Goal: Information Seeking & Learning: Learn about a topic

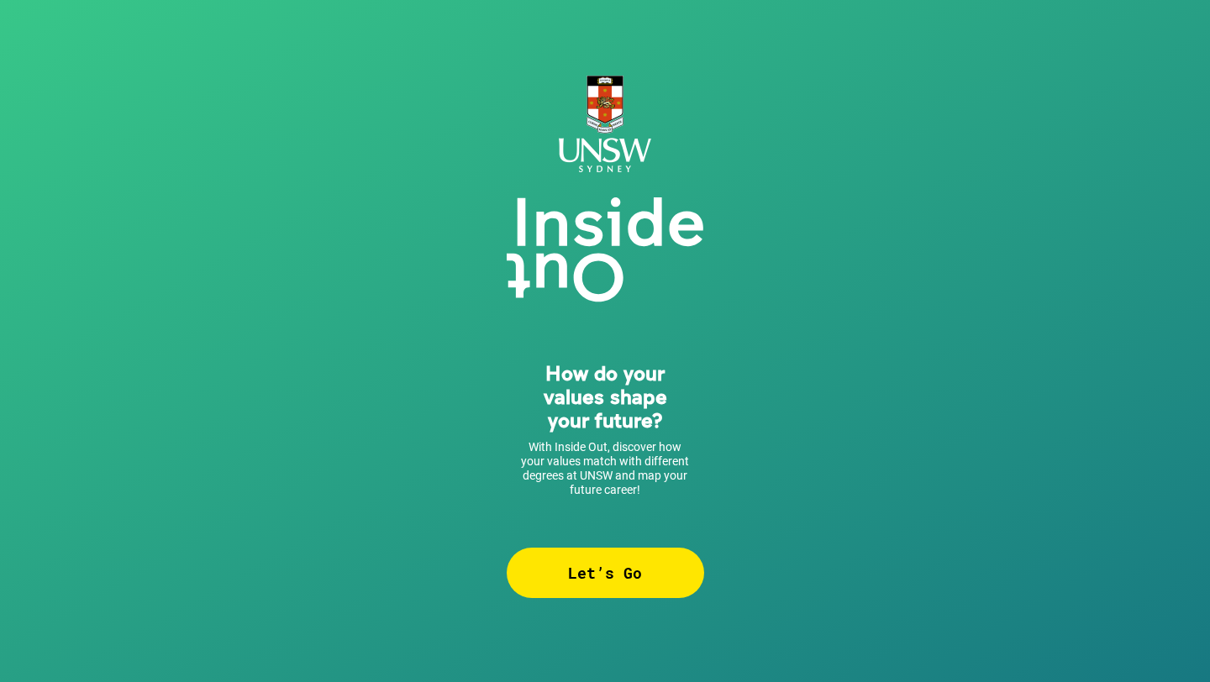
click at [590, 582] on div "Let’s Go" at bounding box center [605, 573] width 197 height 50
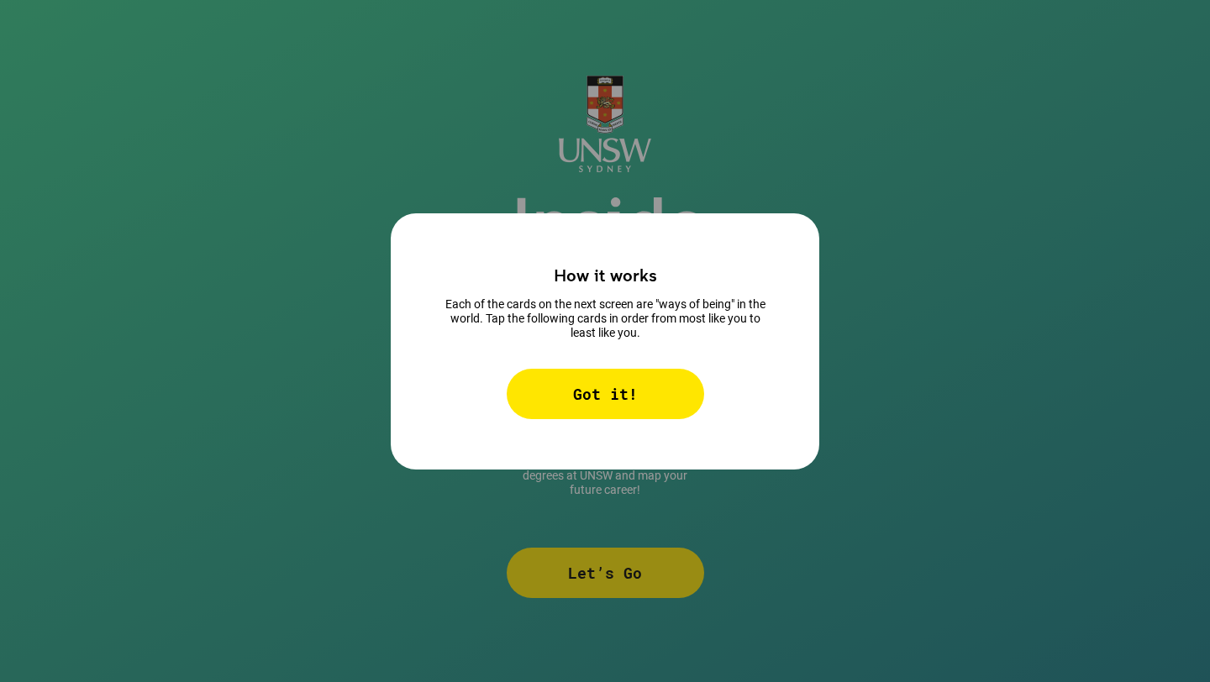
click at [599, 414] on div "Got it!" at bounding box center [605, 394] width 197 height 50
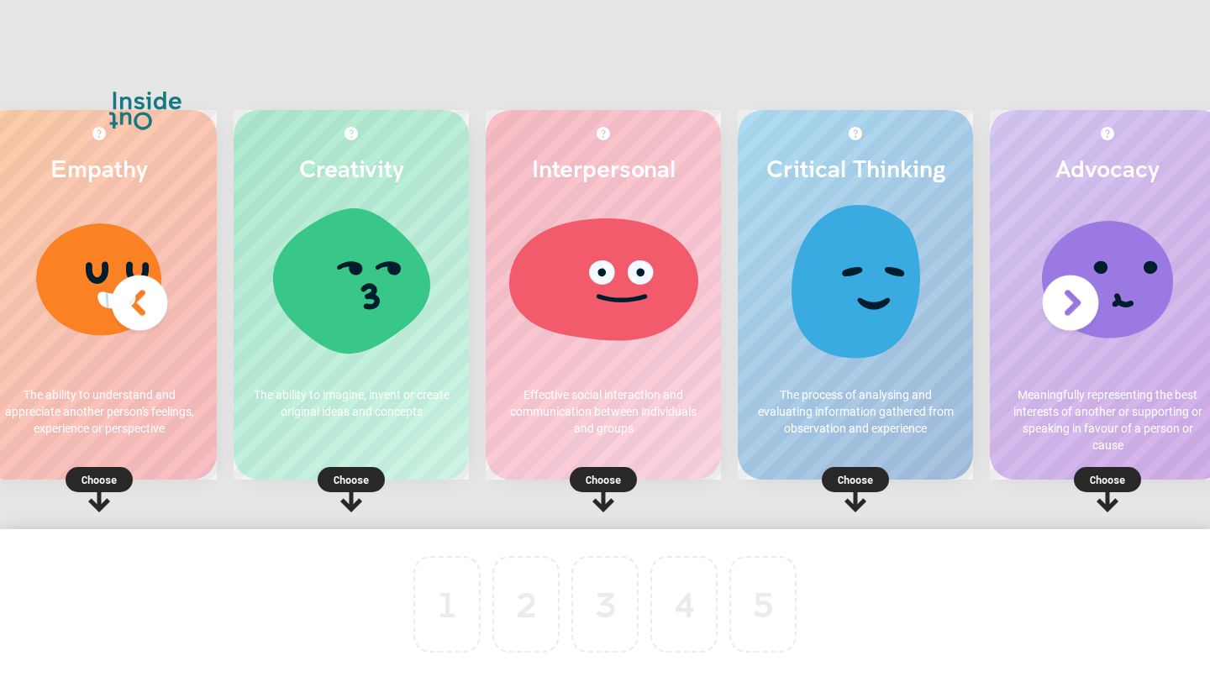
scroll to position [0, 29]
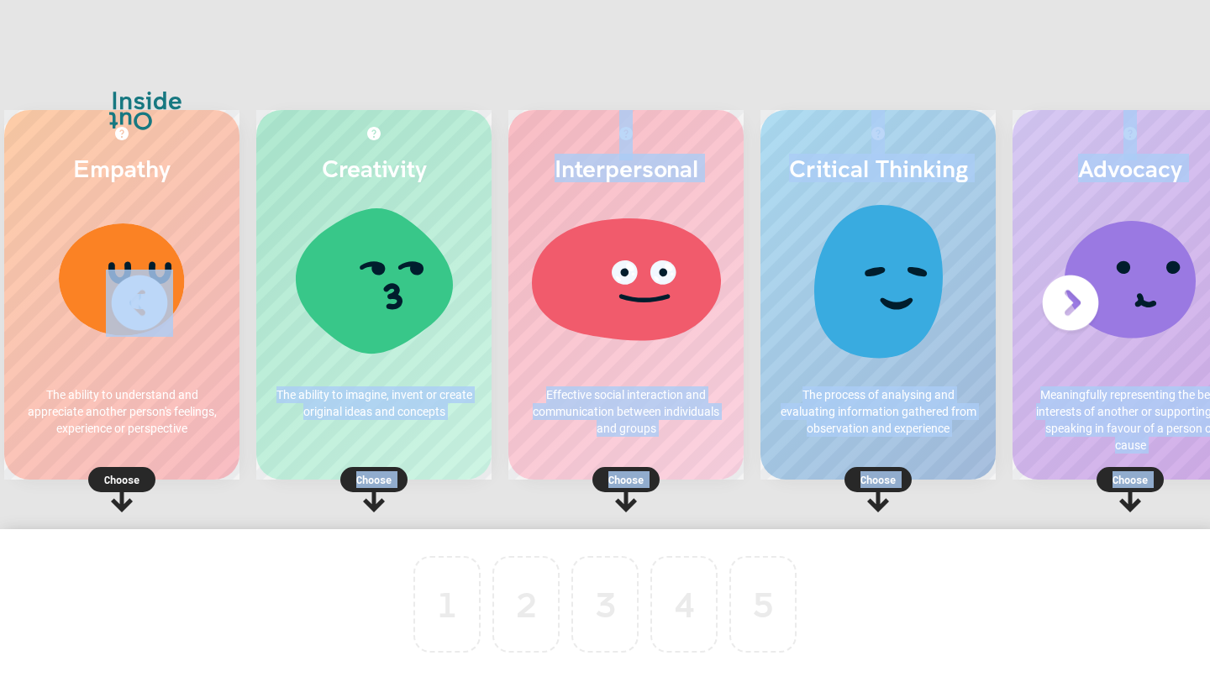
drag, startPoint x: 403, startPoint y: 287, endPoint x: 754, endPoint y: 581, distance: 458.0
click at [755, 581] on div "Empathy The ability to understand and appreciate another person's feelings, exp…" at bounding box center [605, 341] width 1210 height 682
click at [295, 436] on div "Creativity The ability to imagine, invent or create original ideas and concepts…" at bounding box center [373, 295] width 235 height 370
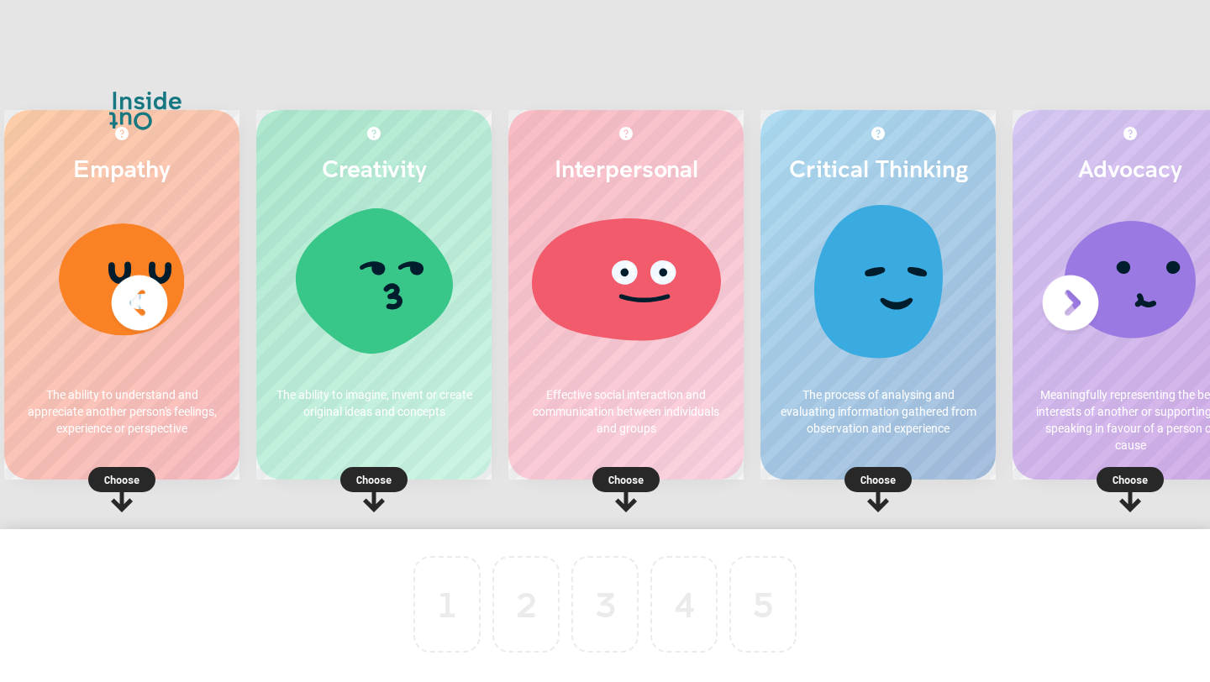
click at [365, 476] on p "Choose" at bounding box center [373, 479] width 235 height 17
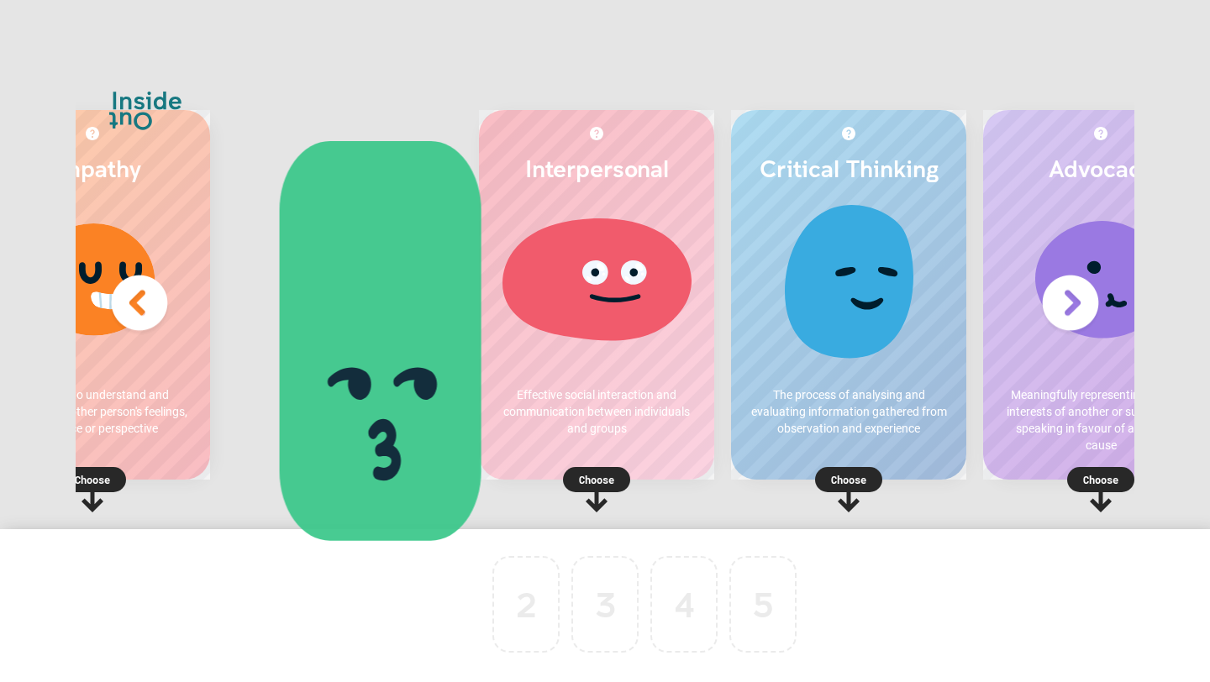
scroll to position [0, 0]
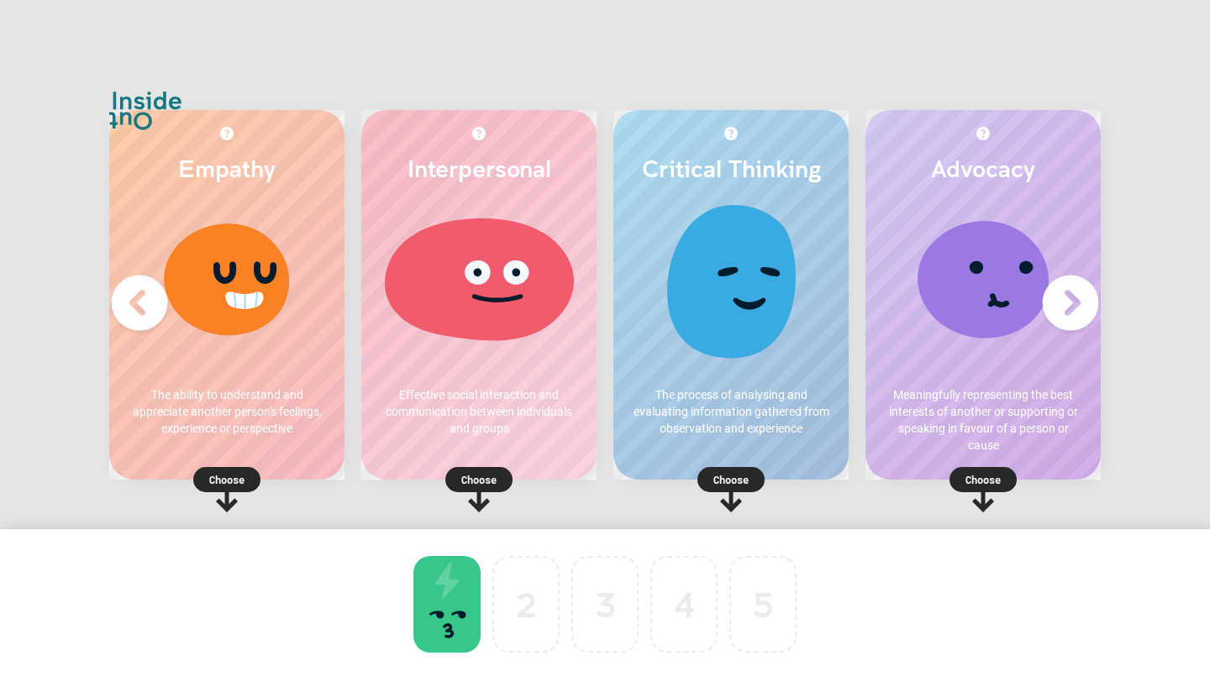
click at [451, 593] on div at bounding box center [446, 604] width 67 height 97
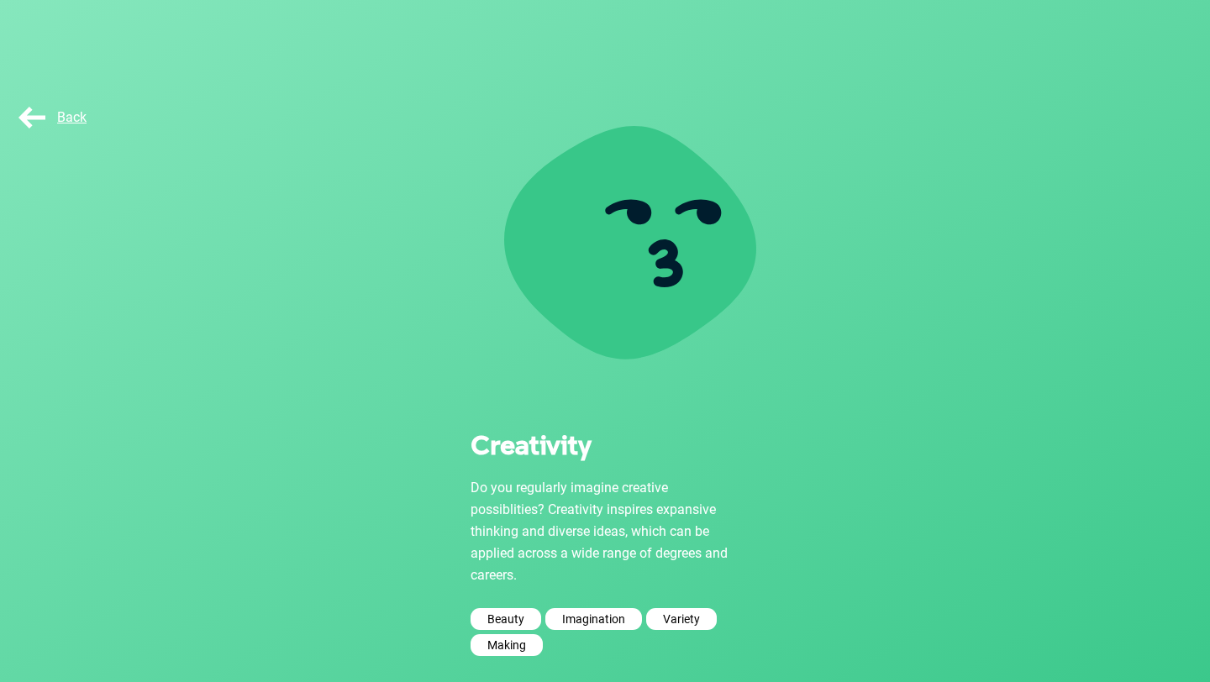
click at [57, 114] on span "Back" at bounding box center [50, 117] width 71 height 16
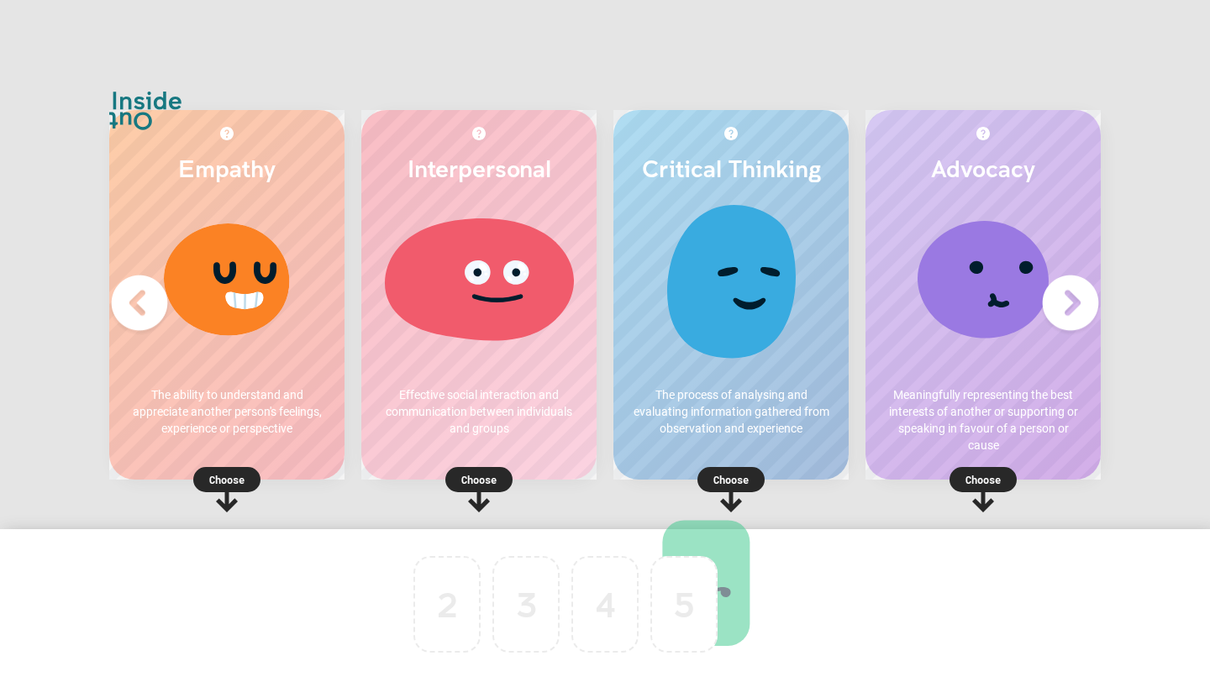
drag, startPoint x: 438, startPoint y: 587, endPoint x: 813, endPoint y: 591, distance: 375.6
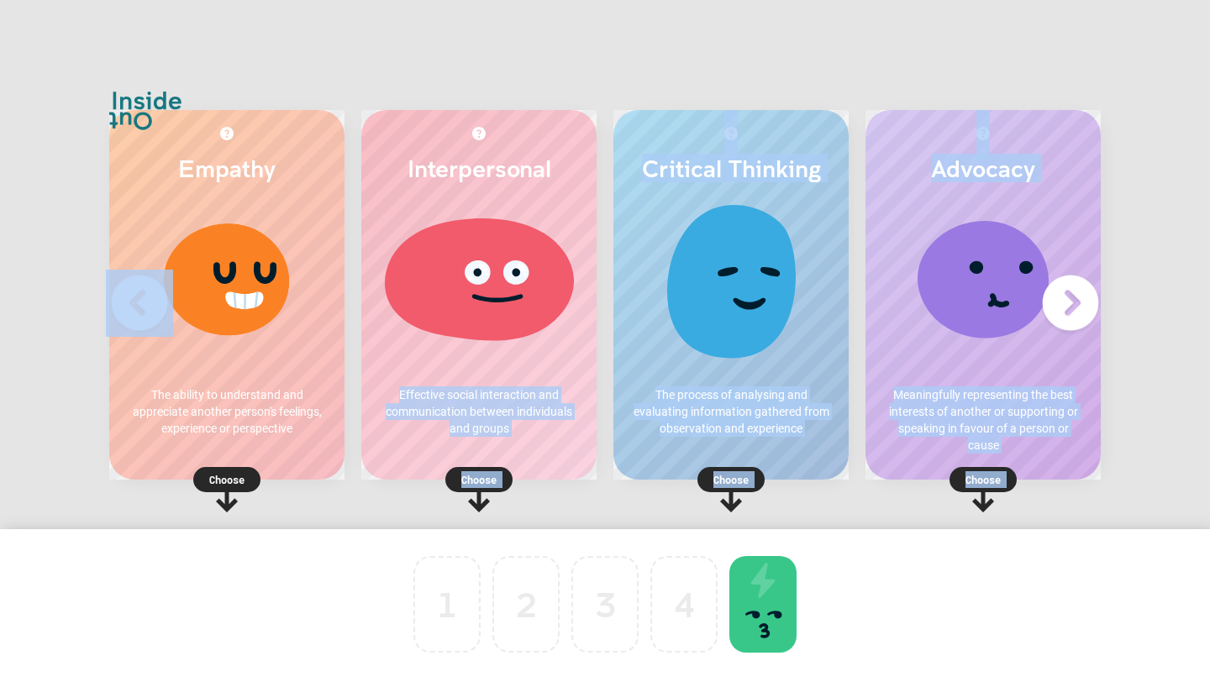
drag, startPoint x: 522, startPoint y: 371, endPoint x: 445, endPoint y: 593, distance: 235.4
click at [445, 594] on div "Empathy The ability to understand and appreciate another person's feelings, exp…" at bounding box center [605, 341] width 1210 height 682
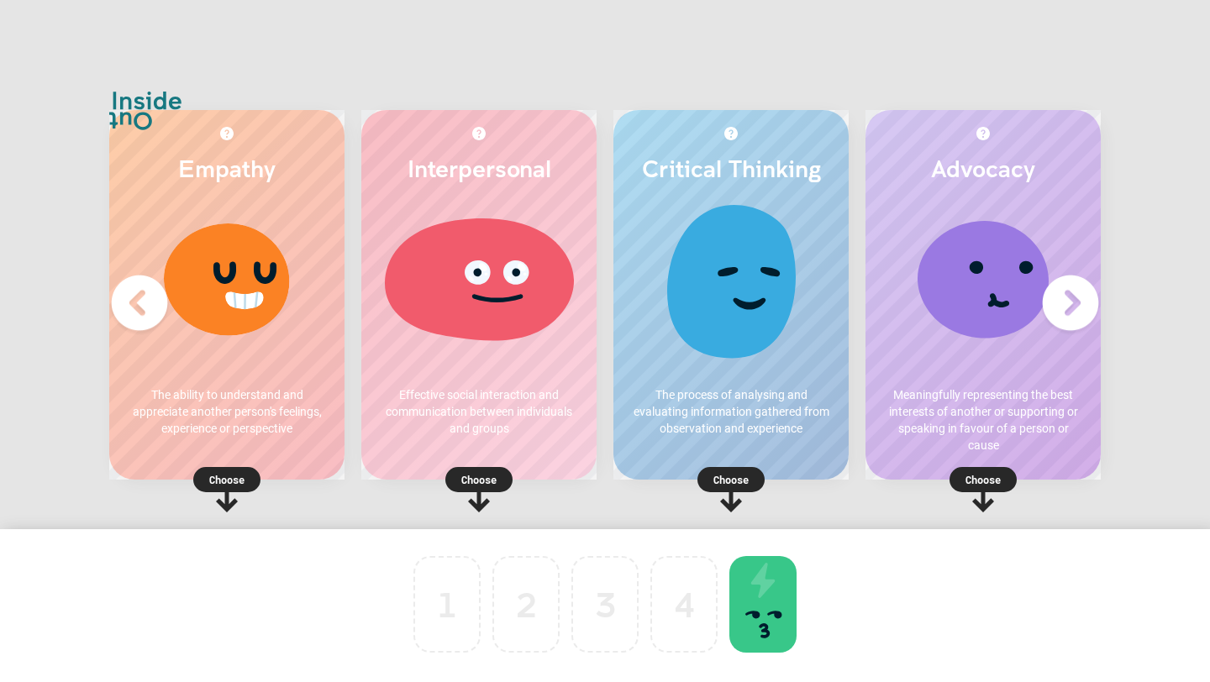
click at [418, 488] on div "Choose" at bounding box center [478, 477] width 235 height 21
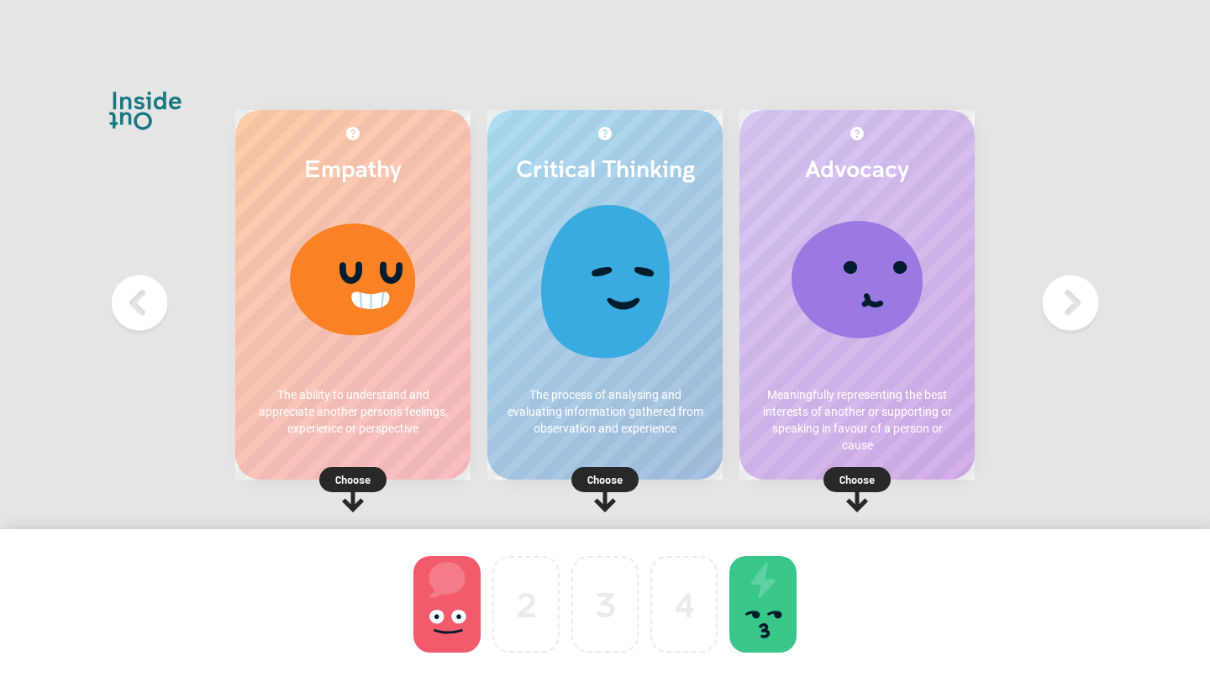
click at [833, 391] on p "Meaningfully representing the best interests of another or supporting or speaki…" at bounding box center [857, 419] width 202 height 67
click at [594, 467] on rect at bounding box center [604, 479] width 67 height 25
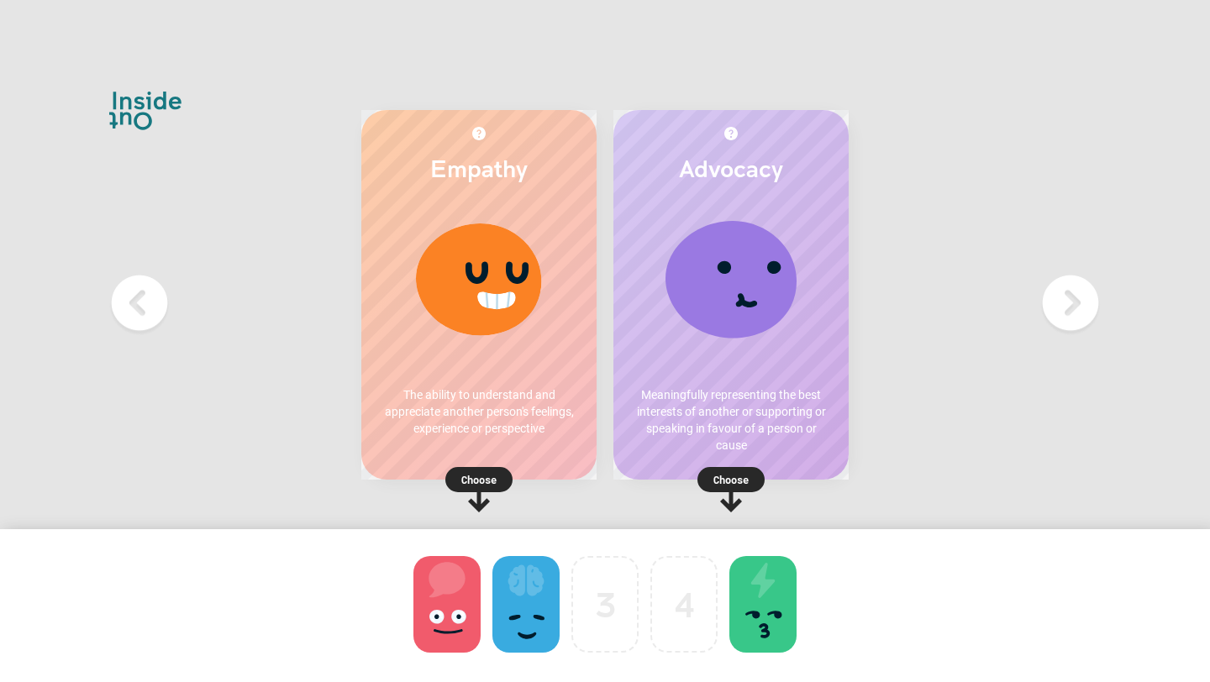
click at [733, 478] on p "Choose" at bounding box center [730, 479] width 235 height 17
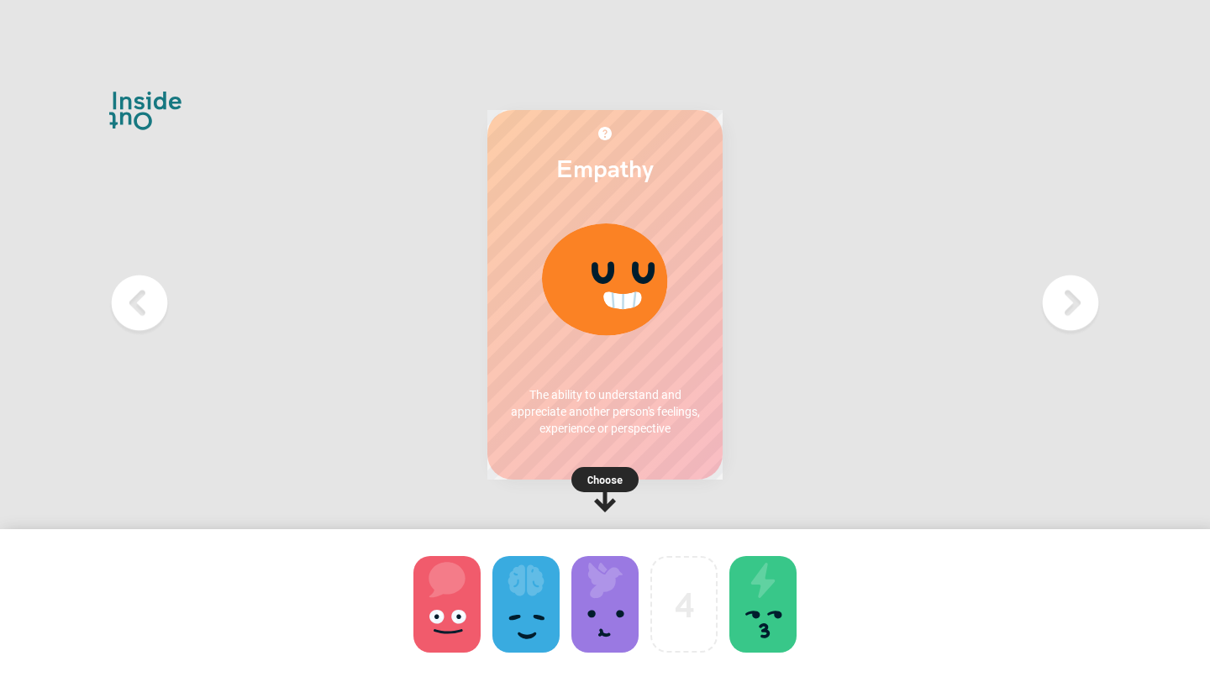
click at [586, 483] on p "Choose" at bounding box center [604, 479] width 235 height 17
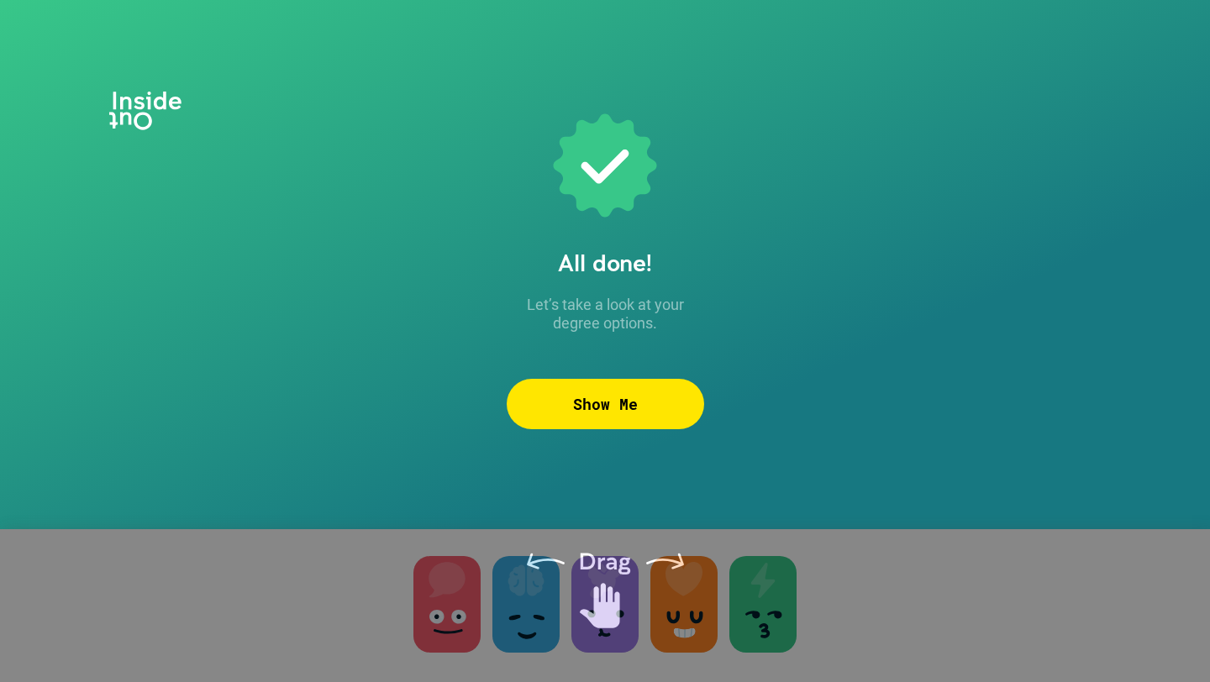
click at [587, 413] on div "Show Me" at bounding box center [605, 404] width 197 height 50
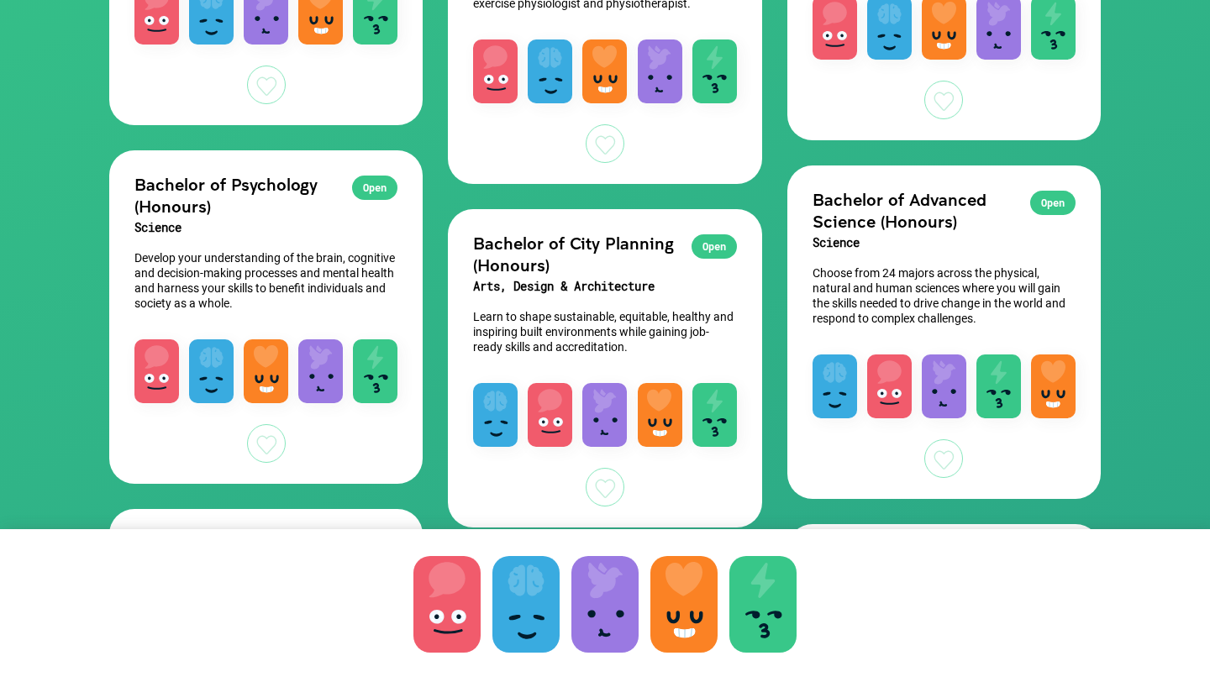
scroll to position [432, 0]
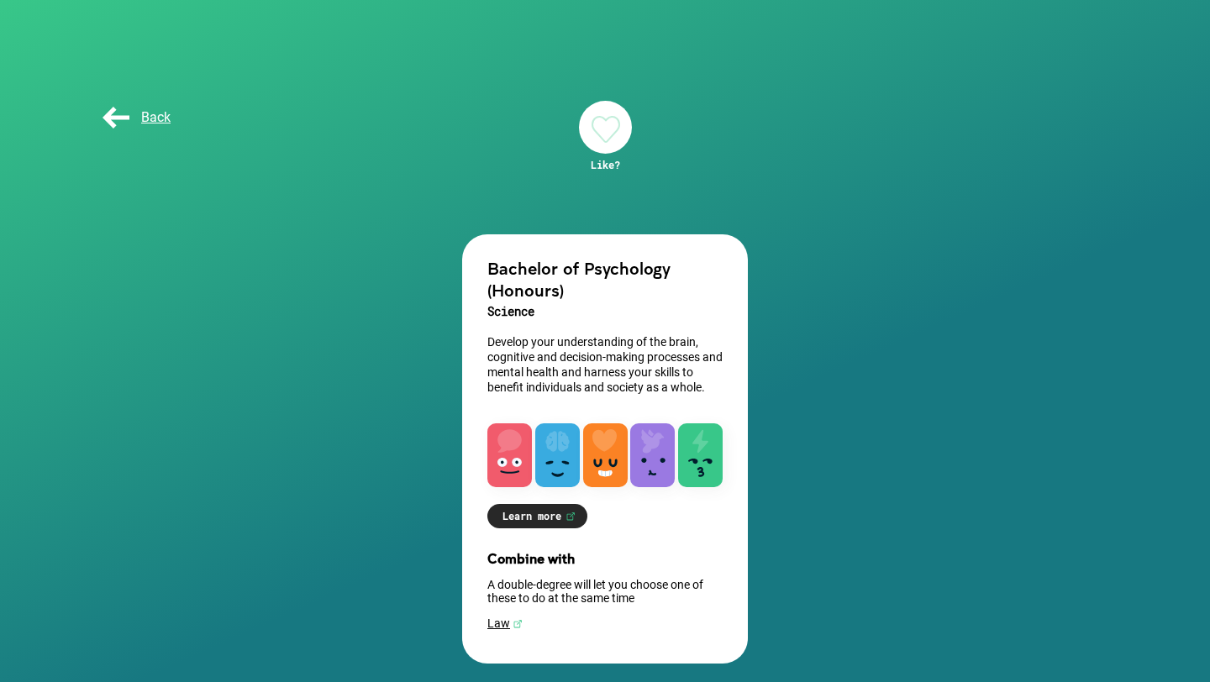
scroll to position [8, 0]
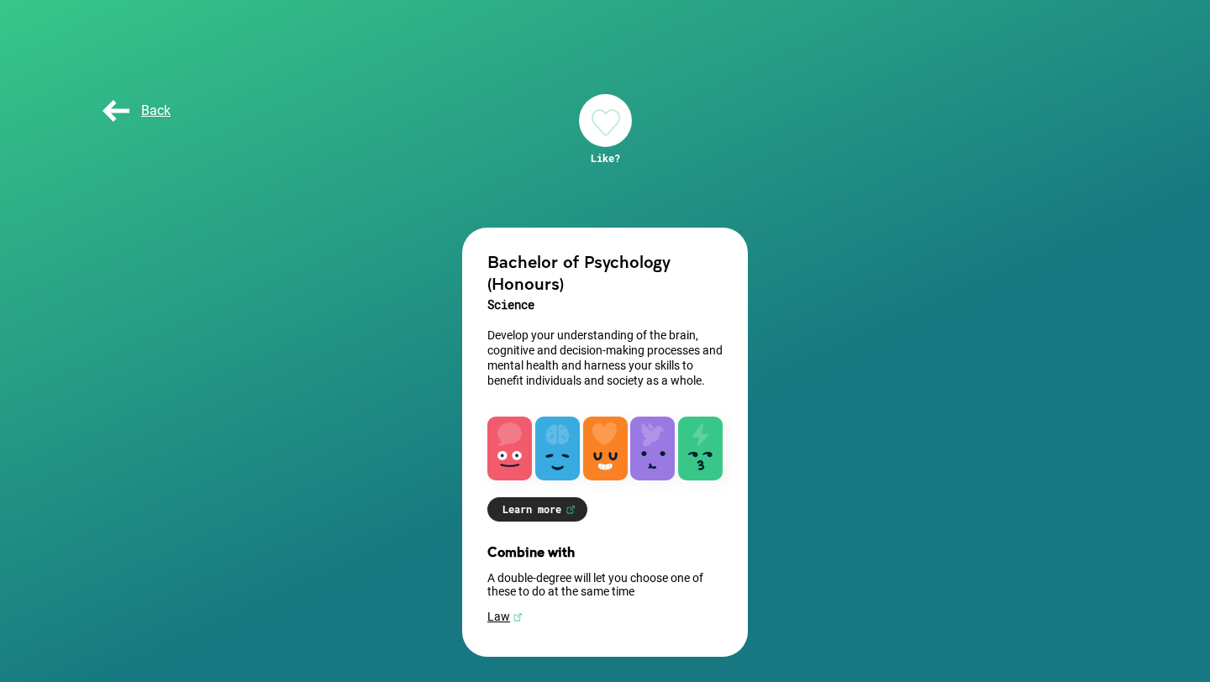
click at [521, 498] on link "Learn more" at bounding box center [537, 509] width 100 height 24
